Goal: Use online tool/utility: Utilize a website feature to perform a specific function

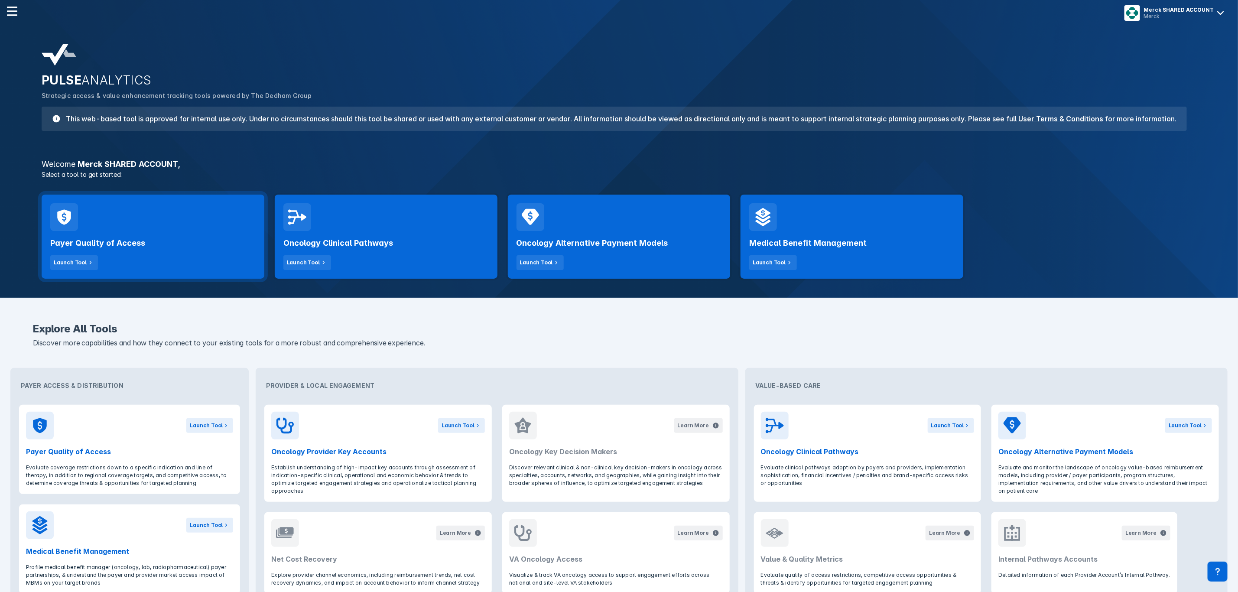
click at [115, 220] on div "Payer Quality of Access Launch Tool" at bounding box center [153, 237] width 223 height 84
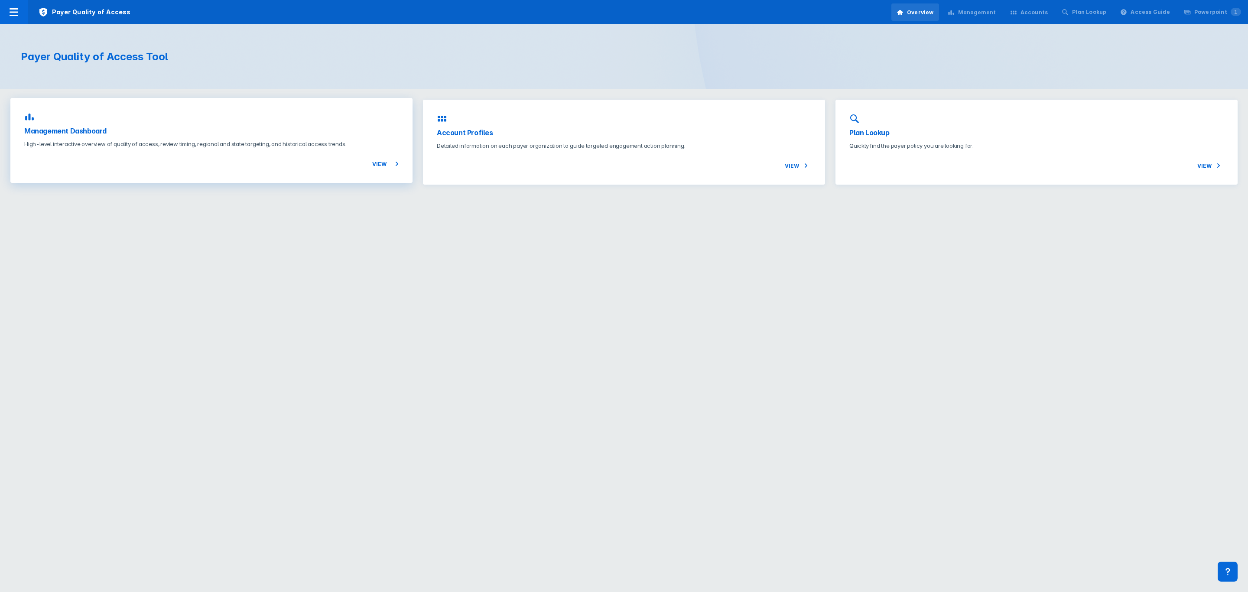
click at [218, 134] on h3 "Management Dashboard" at bounding box center [211, 131] width 374 height 10
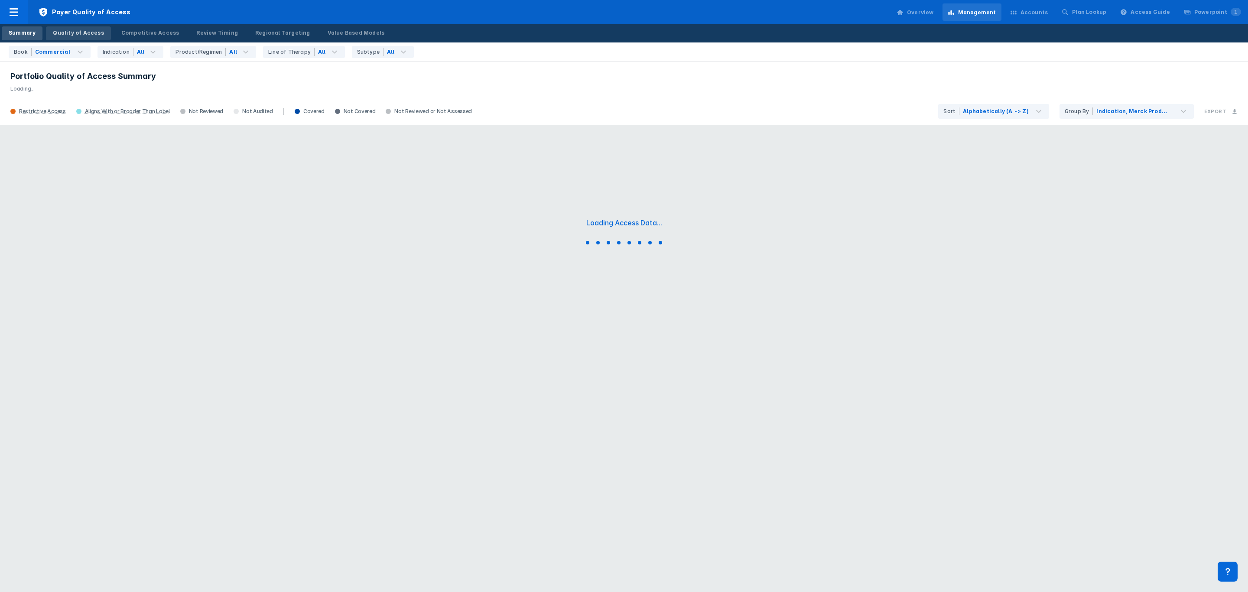
click at [97, 26] on link "Quality of Access" at bounding box center [78, 33] width 65 height 14
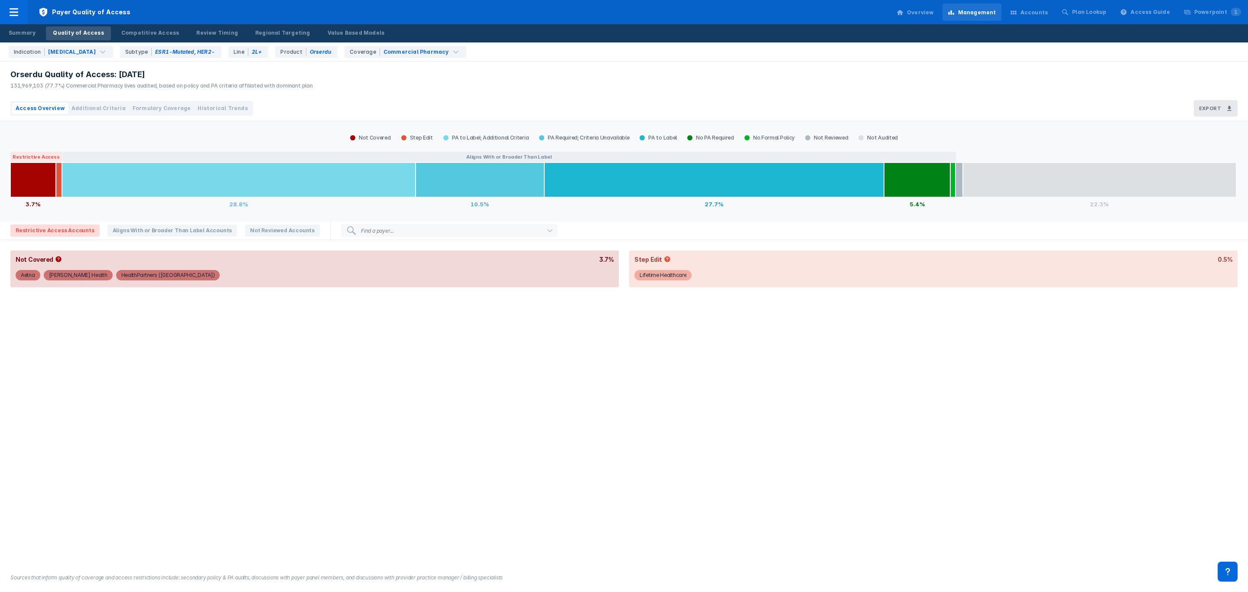
click at [87, 107] on span "Additional Criteria" at bounding box center [98, 108] width 54 height 8
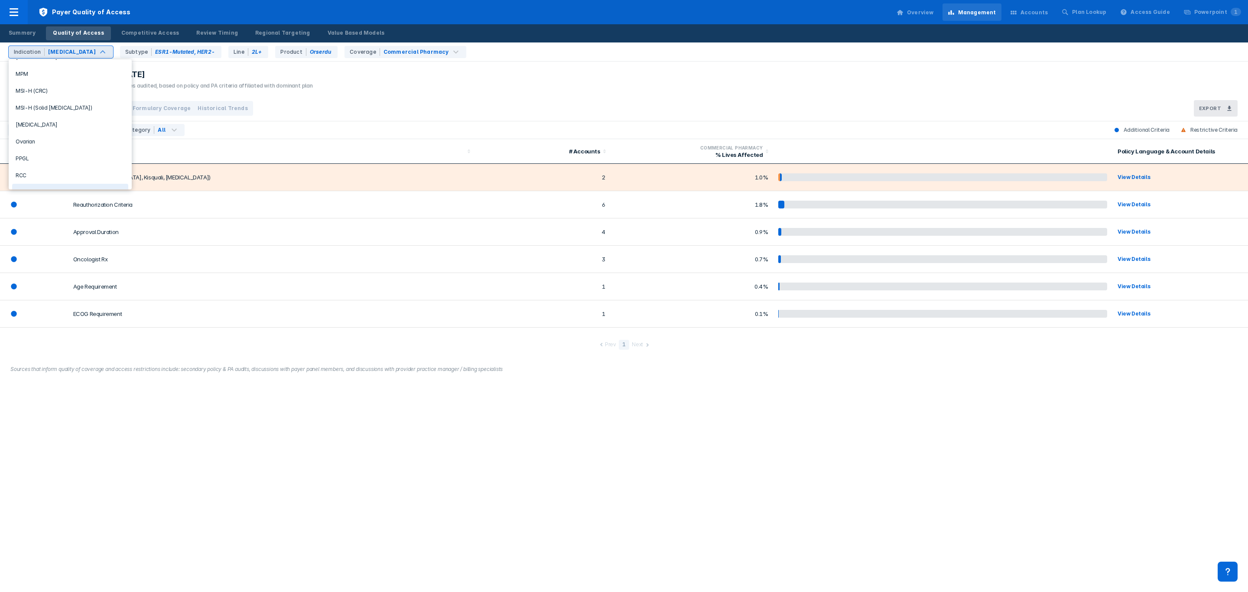
scroll to position [104, 0]
click at [62, 153] on div "Head & Neck" at bounding box center [70, 152] width 116 height 17
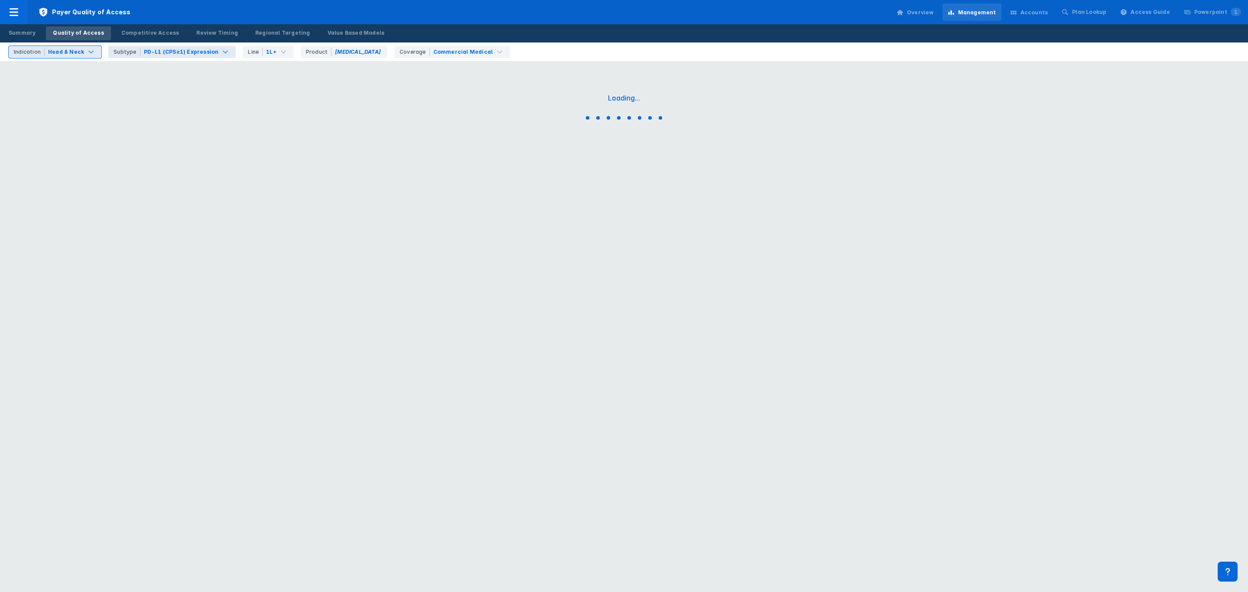
click at [192, 55] on div "PD-L1 (CPS≥1) Expression" at bounding box center [181, 52] width 75 height 8
click at [332, 52] on div "Product [MEDICAL_DATA]" at bounding box center [344, 52] width 87 height 12
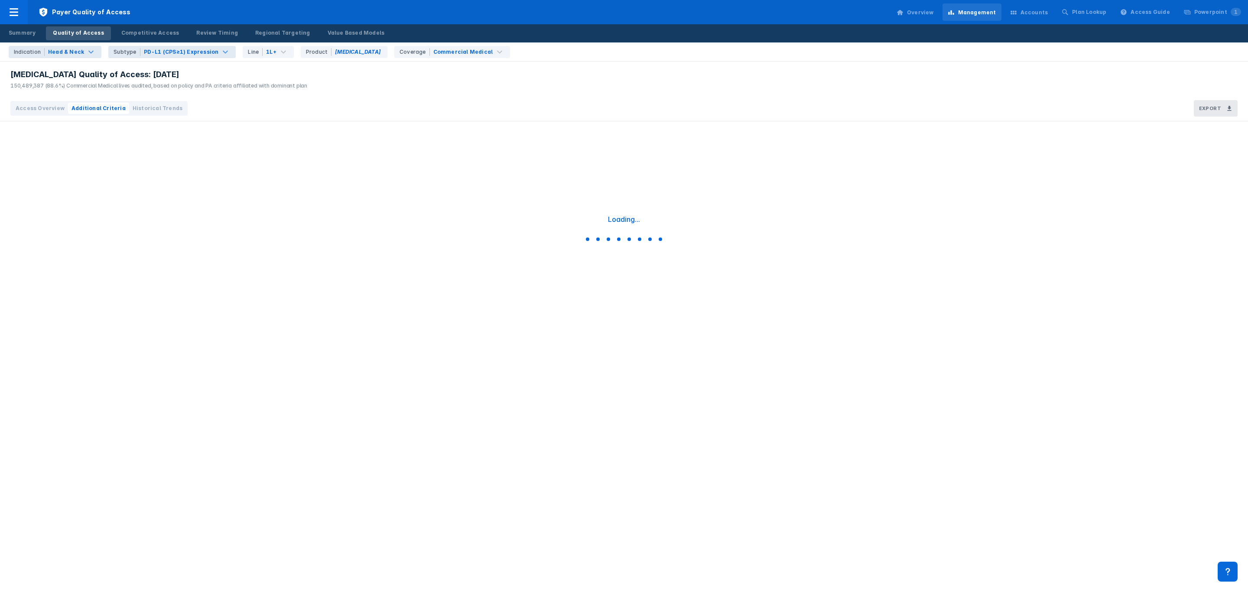
click at [144, 54] on div "PD-L1 (CPS≥1) Expression" at bounding box center [181, 52] width 75 height 8
click at [194, 71] on div "No Subtype Specified" at bounding box center [167, 71] width 116 height 17
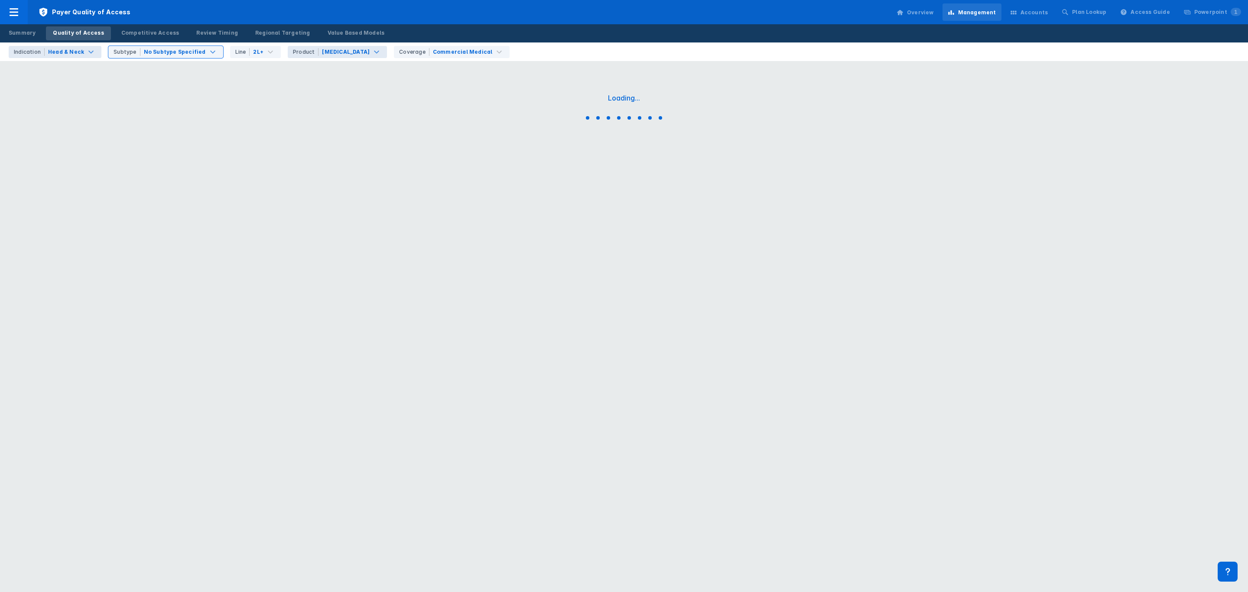
click at [322, 55] on div "[MEDICAL_DATA]" at bounding box center [346, 52] width 48 height 8
click at [318, 88] on div "[MEDICAL_DATA]" at bounding box center [340, 88] width 116 height 17
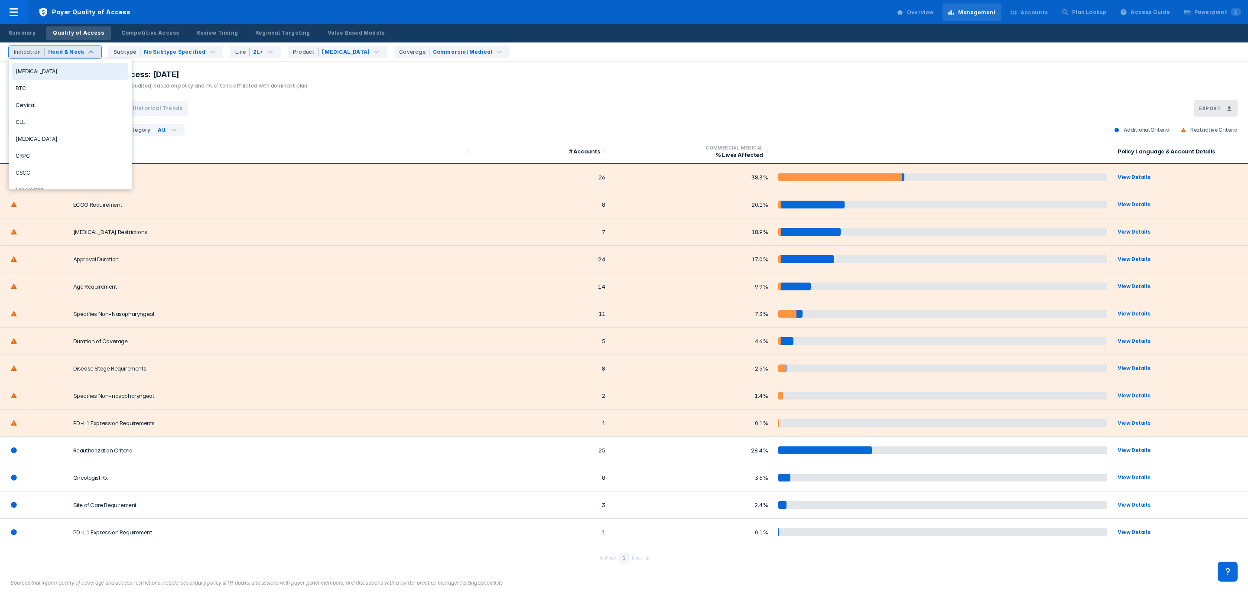
click at [64, 52] on div "Head & Neck" at bounding box center [66, 52] width 36 height 8
click at [471, 133] on div "Restriction Level All Criteria Category All Additional Criteria Restrictive Cri…" at bounding box center [624, 130] width 1248 height 18
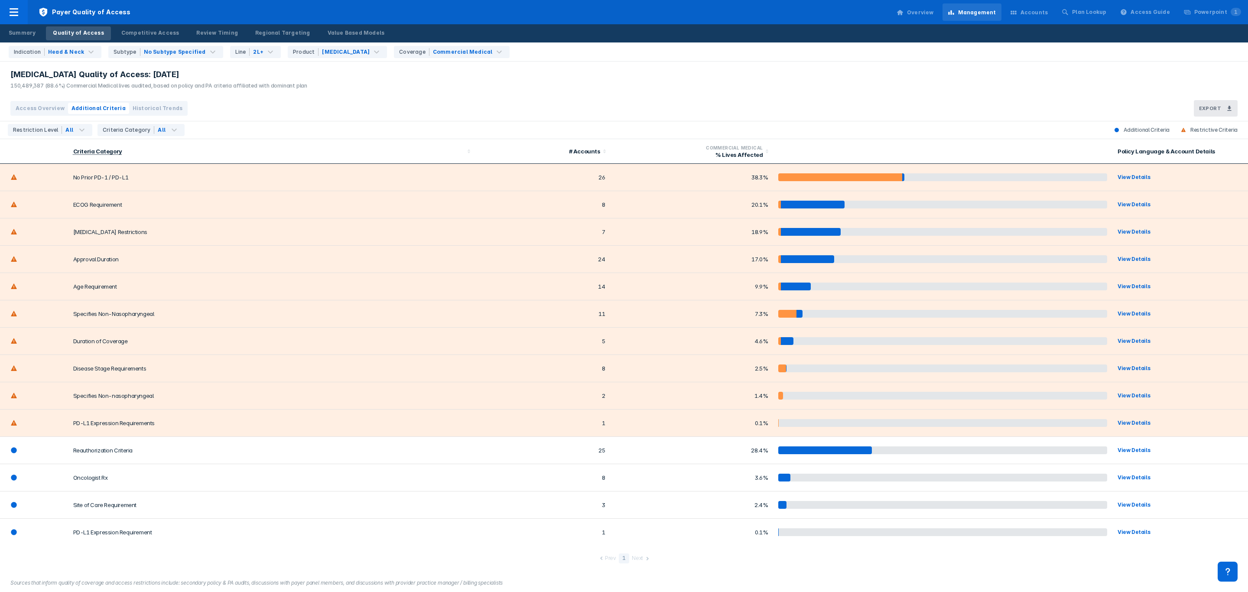
click at [247, 103] on div "Access Overview Additional Criteria Historical Trends Export" at bounding box center [624, 109] width 1248 height 26
click at [69, 53] on div "Head & Neck" at bounding box center [66, 52] width 36 height 8
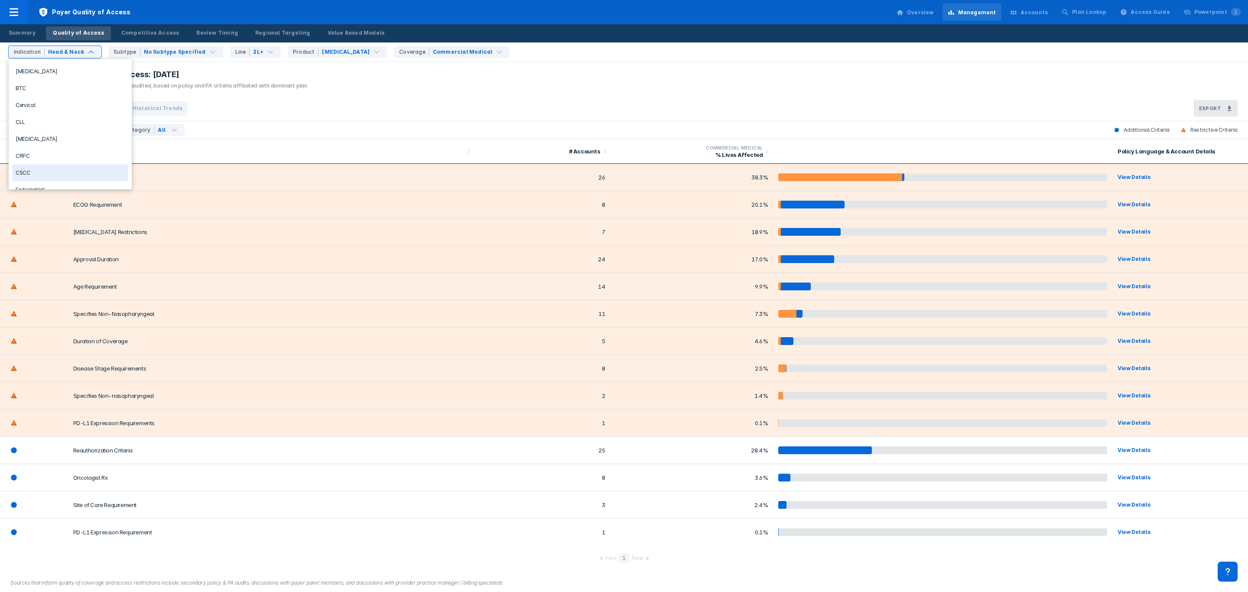
click at [427, 91] on div "[MEDICAL_DATA] Quality of Access: [DATE] 150,489,387 (88.6%) Commercial Medical…" at bounding box center [624, 79] width 1248 height 34
